Goal: Information Seeking & Learning: Learn about a topic

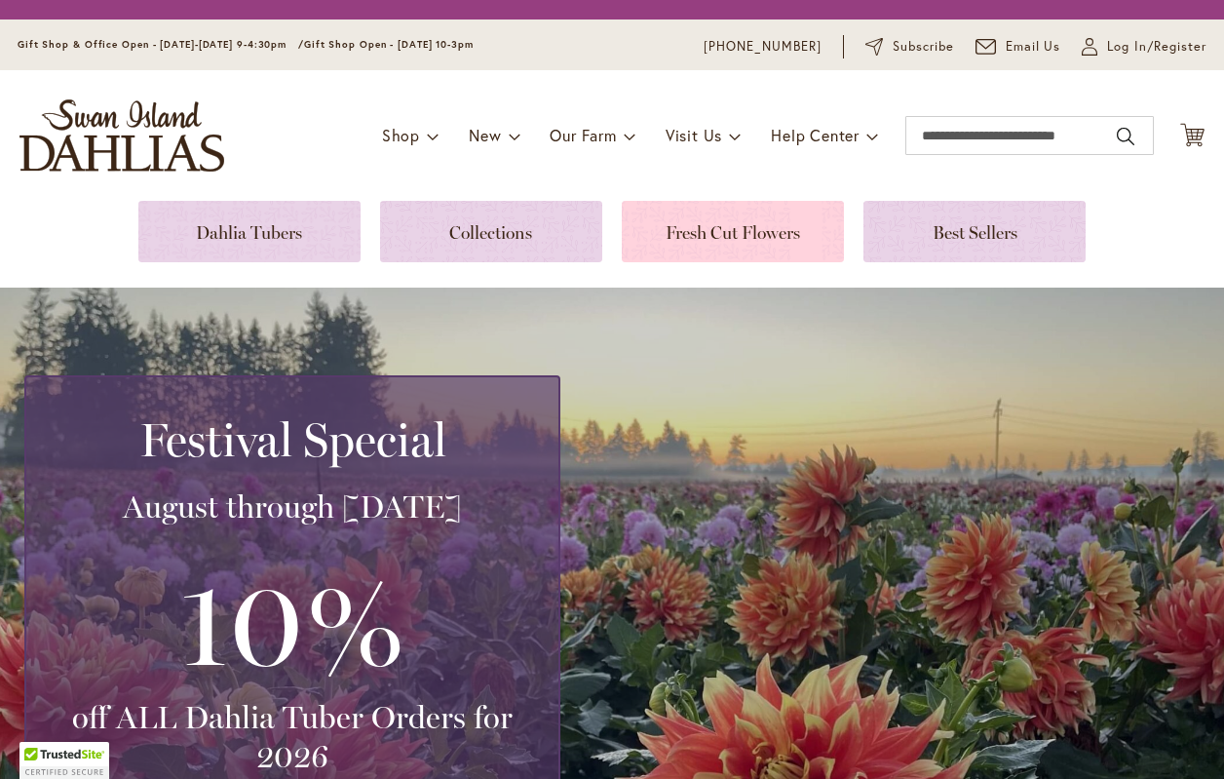
click at [711, 236] on link at bounding box center [733, 231] width 222 height 61
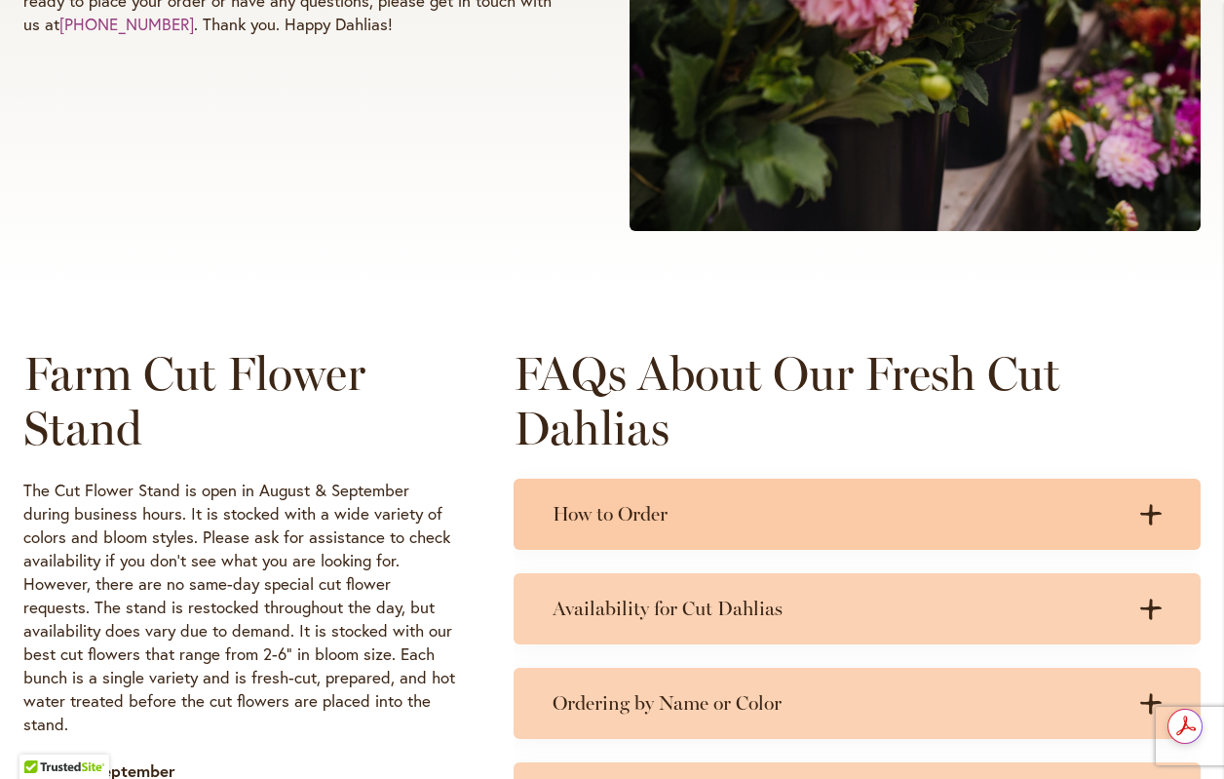
scroll to position [682, 0]
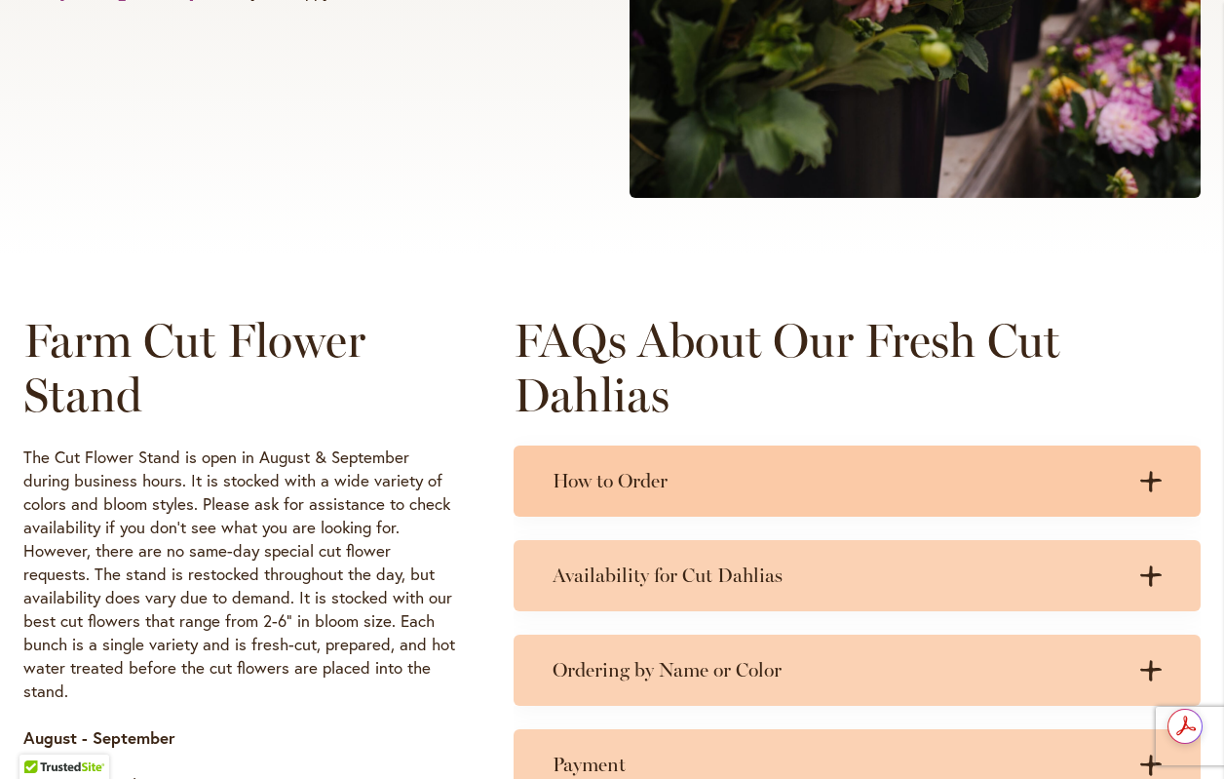
click at [602, 472] on h3 "How to Order" at bounding box center [838, 481] width 570 height 24
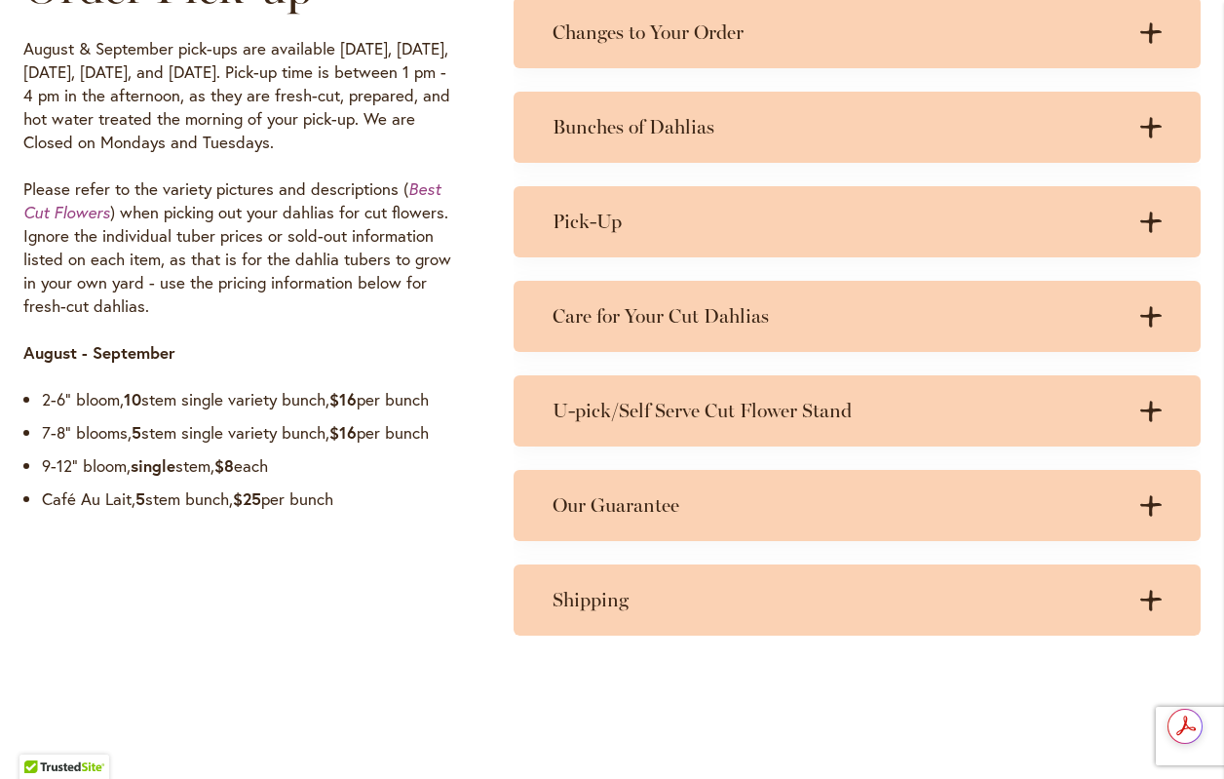
scroll to position [1657, 0]
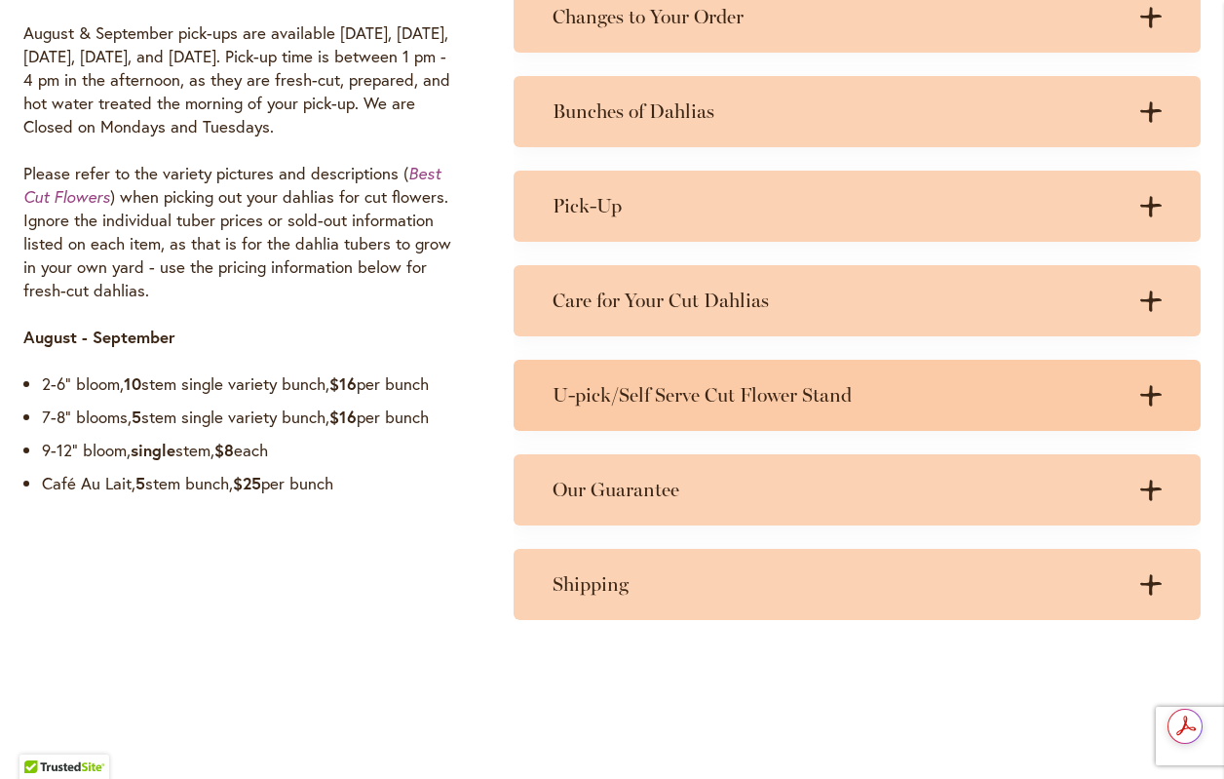
click at [719, 398] on h3 "U-pick/Self Serve Cut Flower Stand" at bounding box center [838, 395] width 570 height 24
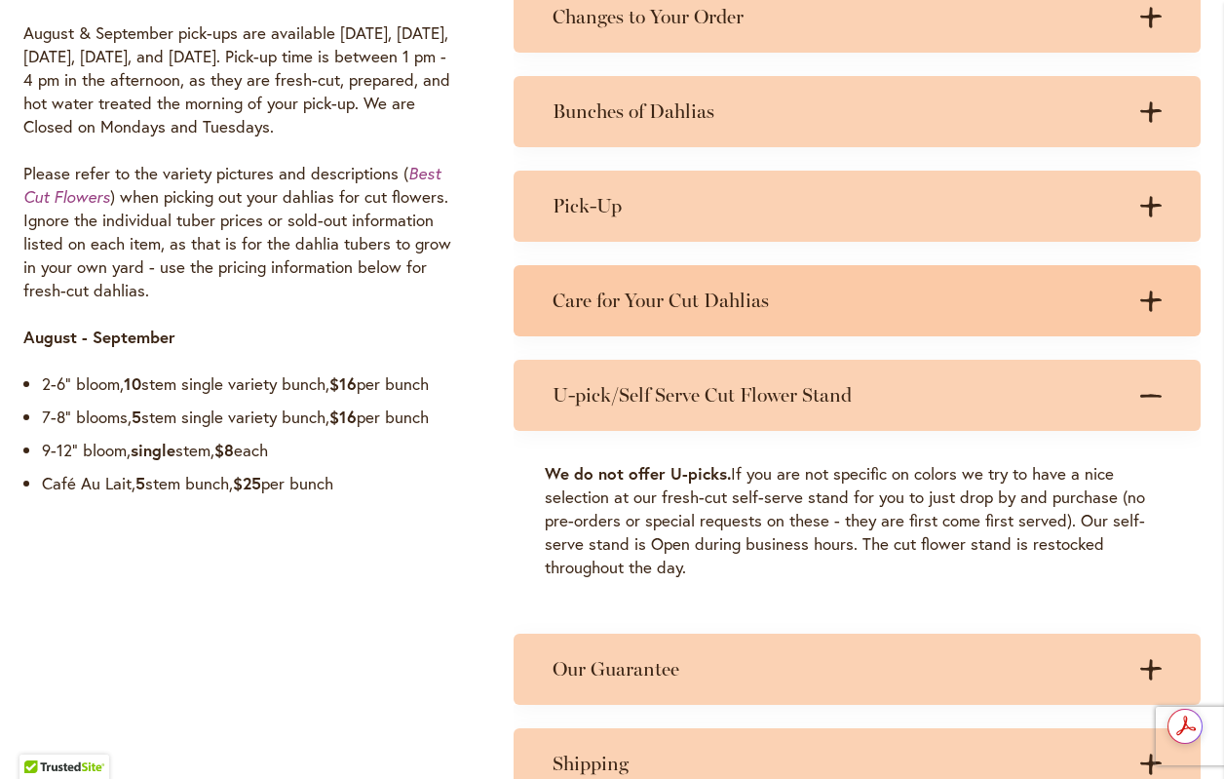
click at [768, 306] on h3 "Care for Your Cut Dahlias" at bounding box center [838, 300] width 570 height 24
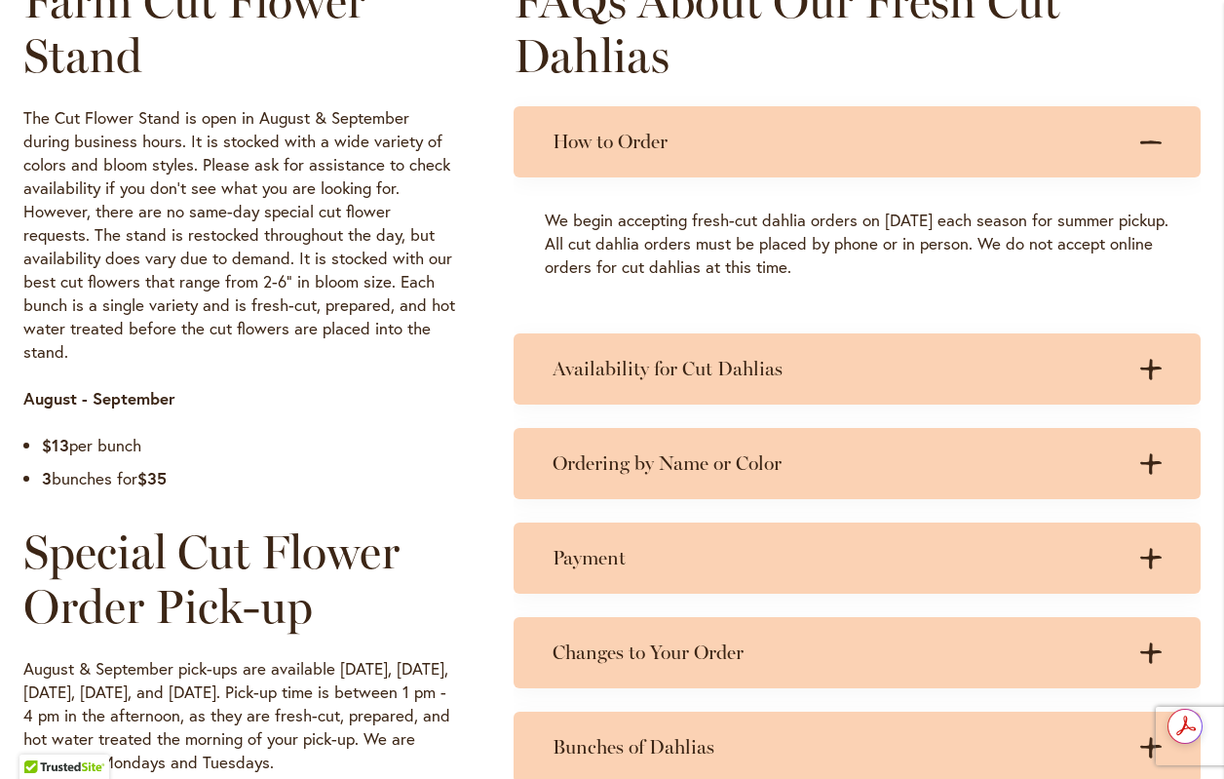
scroll to position [975, 0]
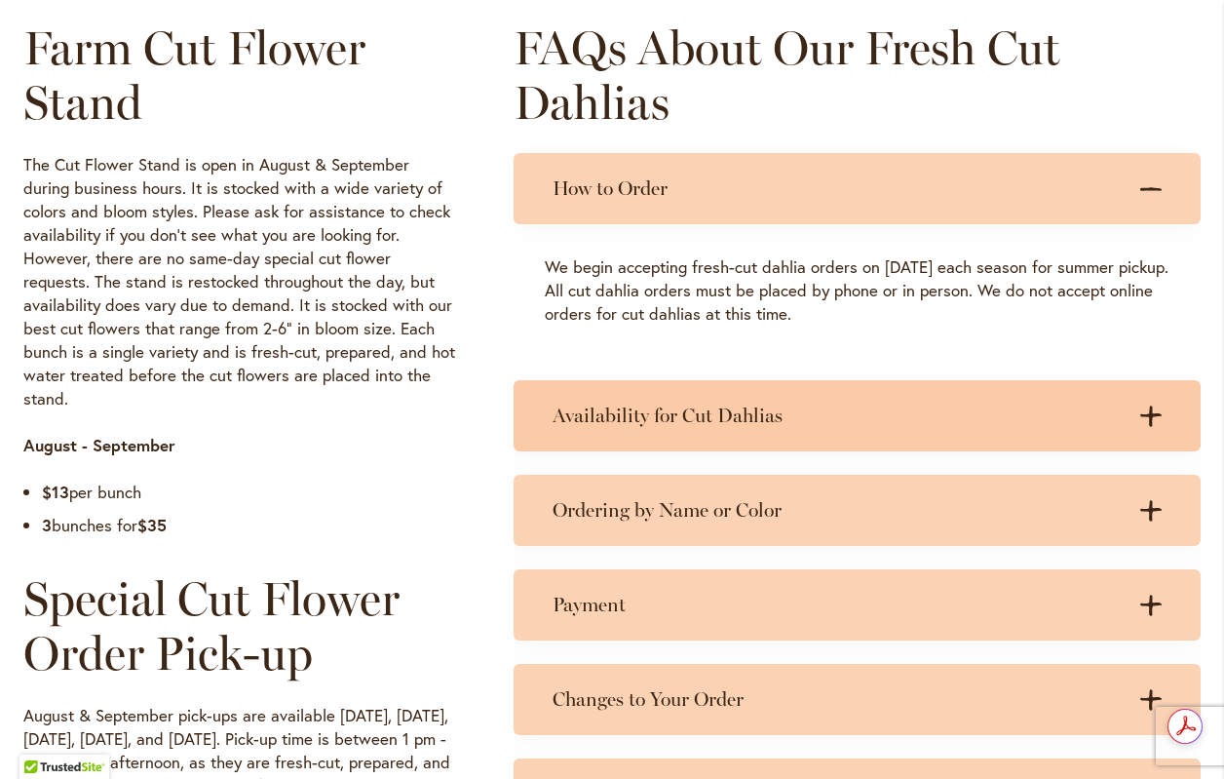
click at [600, 437] on div "Availability for Cut Dahlias .cls-1 { fill: #3c2616; stroke-width: 0px; } .cls-…" at bounding box center [857, 415] width 687 height 71
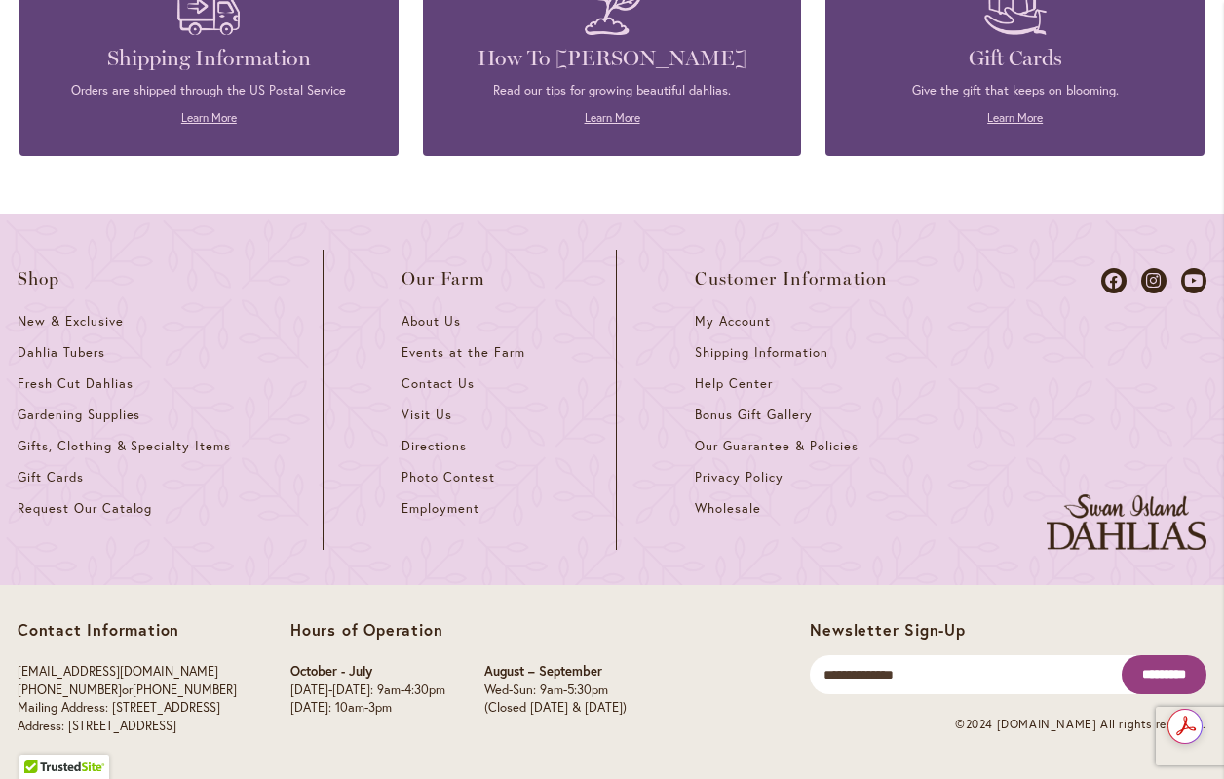
scroll to position [3072, 0]
